Goal: Complete application form

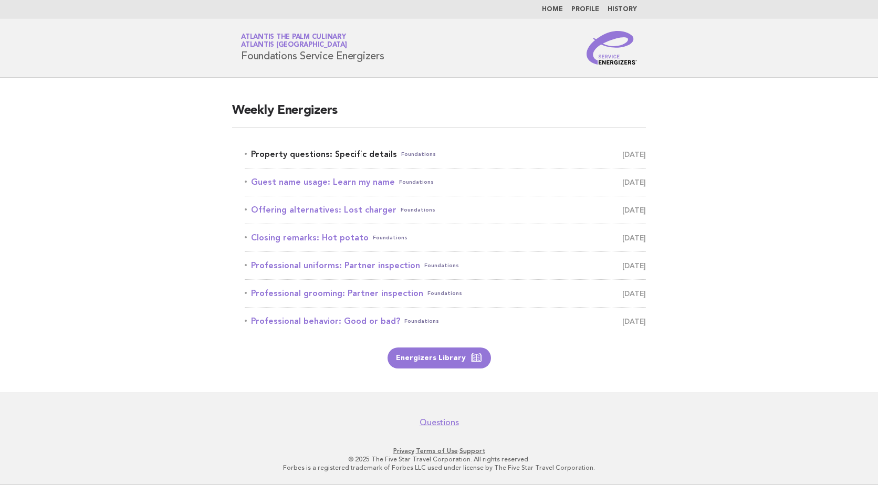
click at [372, 152] on link "Property questions: Specific details Foundations [DATE]" at bounding box center [445, 154] width 401 height 15
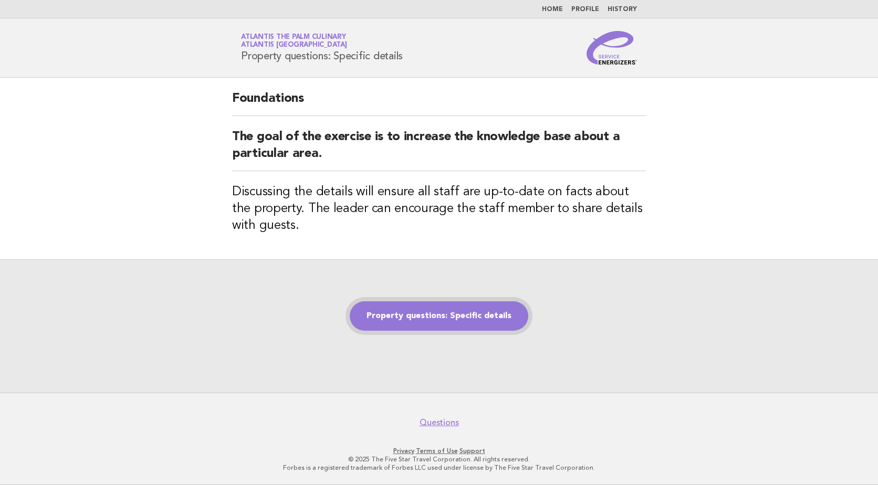
click at [421, 311] on link "Property questions: Specific details" at bounding box center [439, 316] width 179 height 29
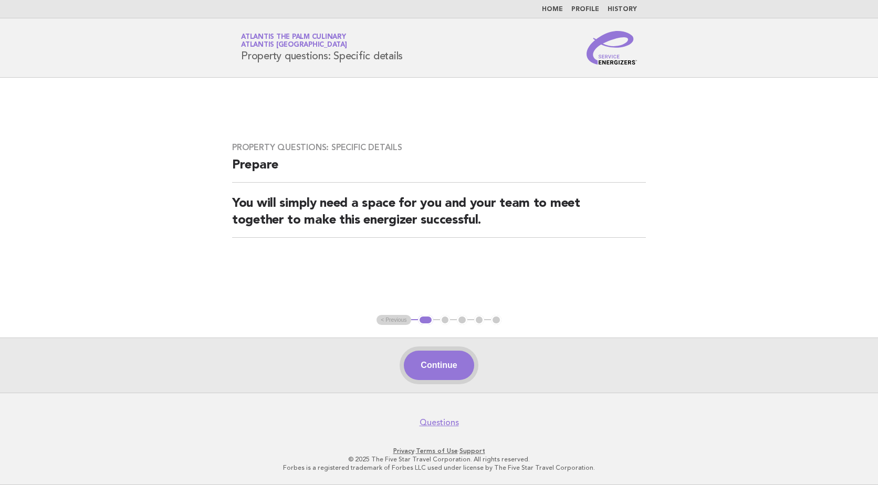
click at [440, 368] on button "Continue" at bounding box center [439, 365] width 70 height 29
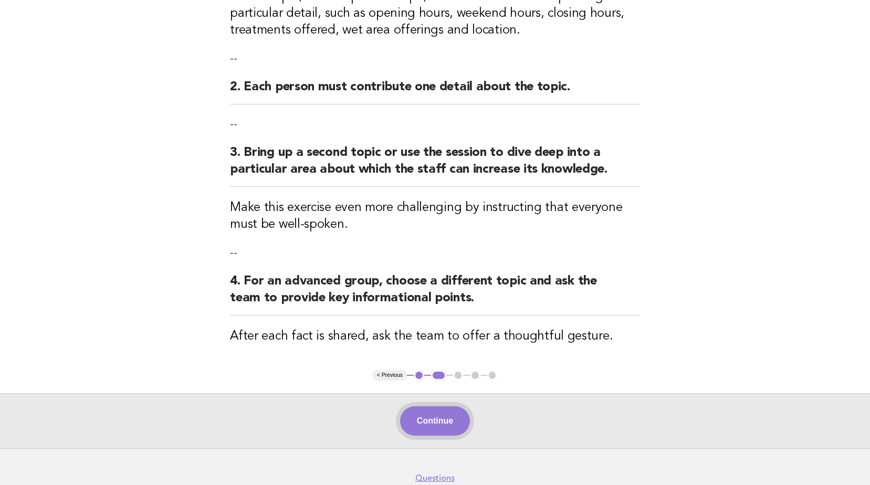
click at [434, 425] on button "Continue" at bounding box center [435, 421] width 70 height 29
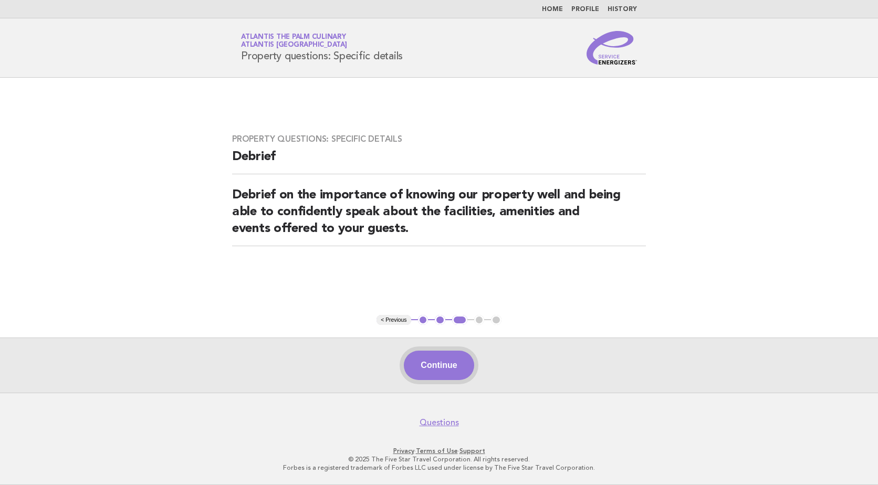
click at [435, 365] on button "Continue" at bounding box center [439, 365] width 70 height 29
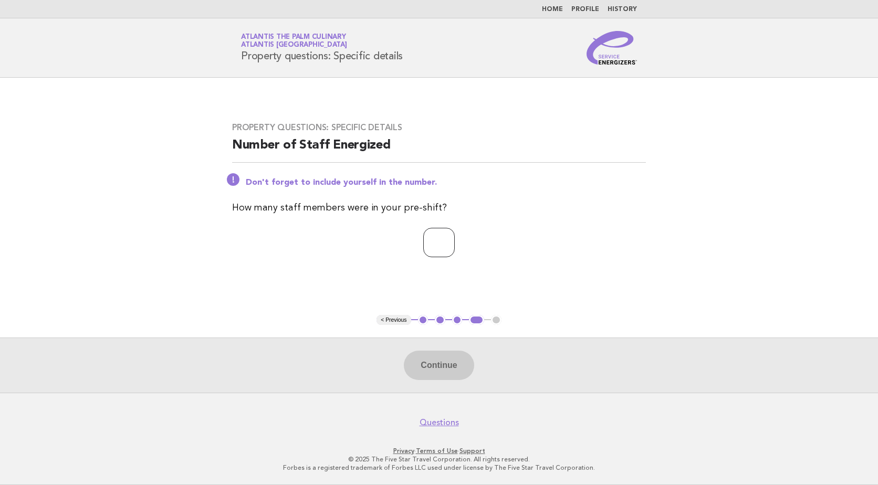
click at [455, 235] on input "number" at bounding box center [439, 242] width 32 height 29
type input "**"
click at [448, 370] on button "Continue" at bounding box center [439, 365] width 70 height 29
